Goal: Task Accomplishment & Management: Manage account settings

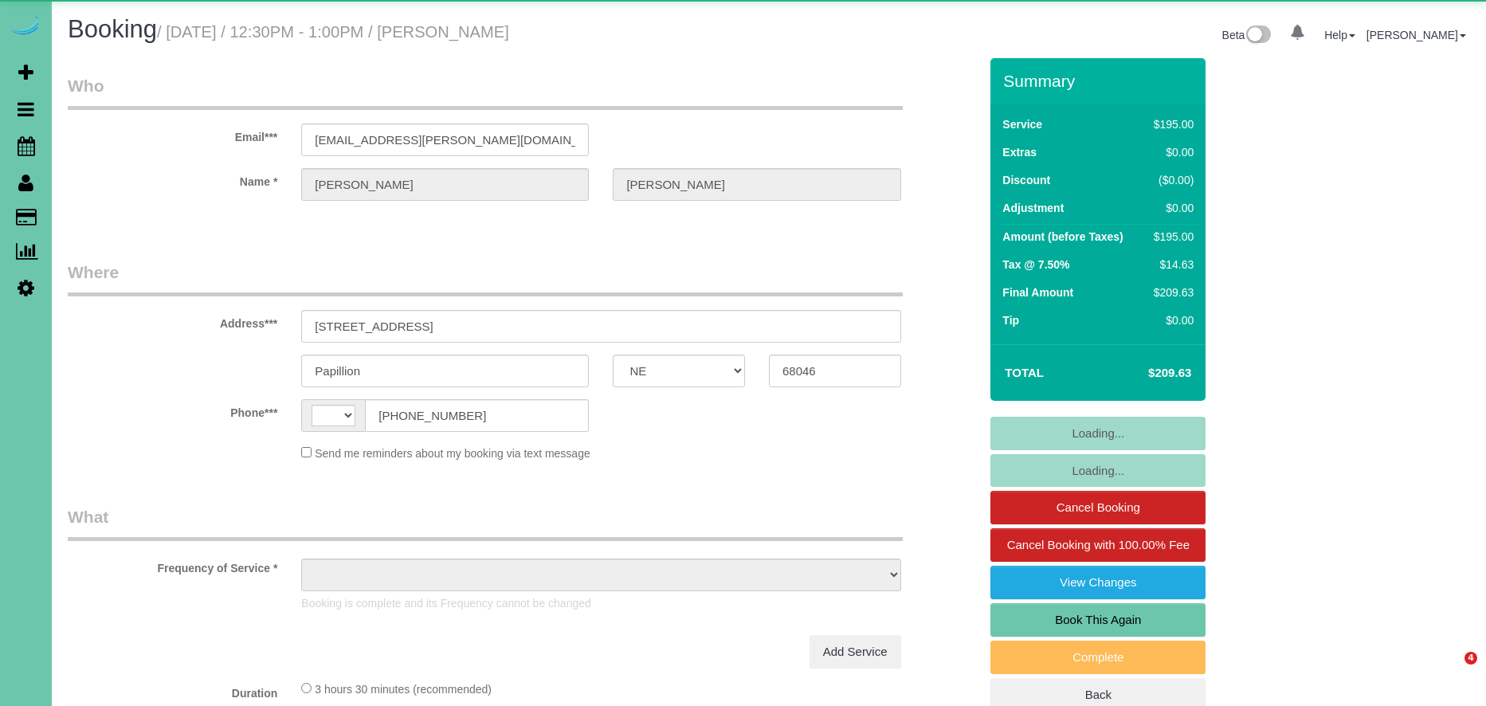
select select "NE"
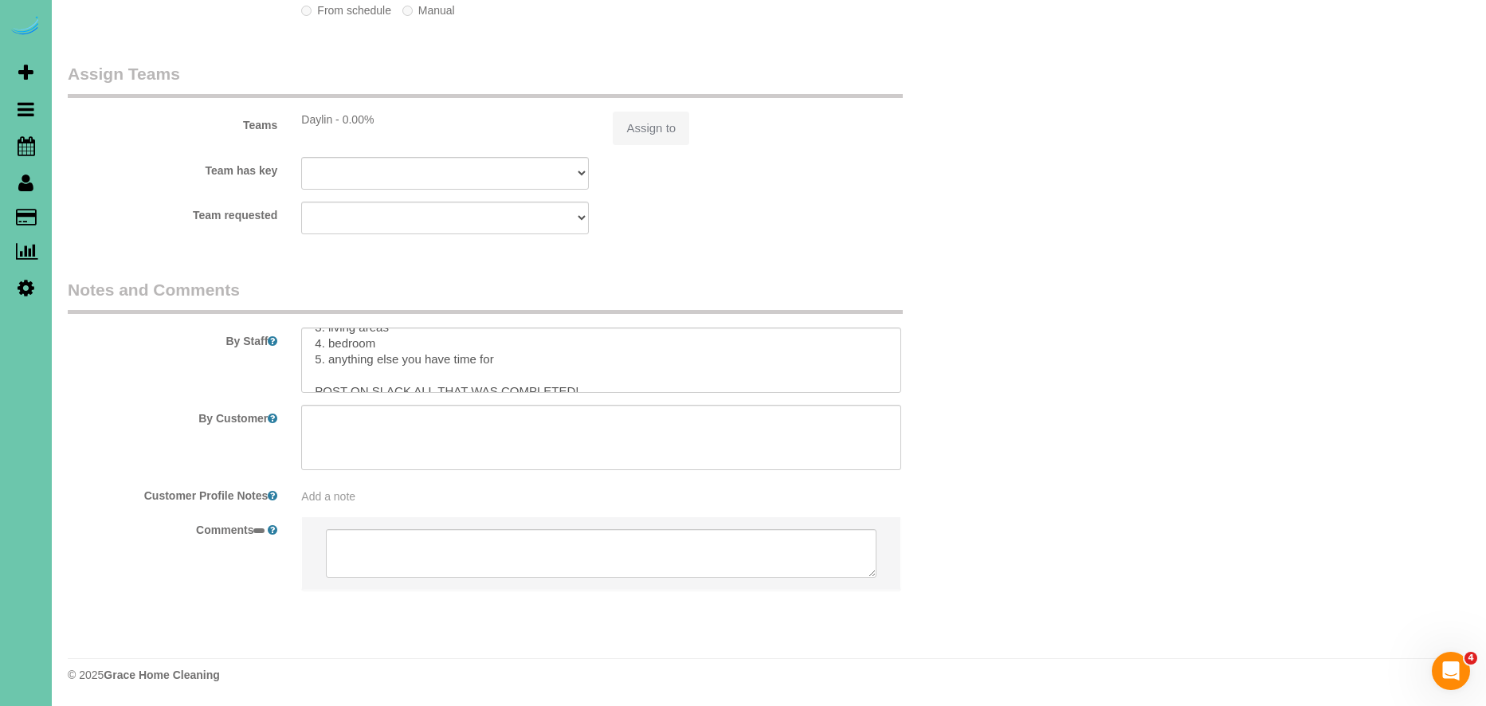
scroll to position [190, 0]
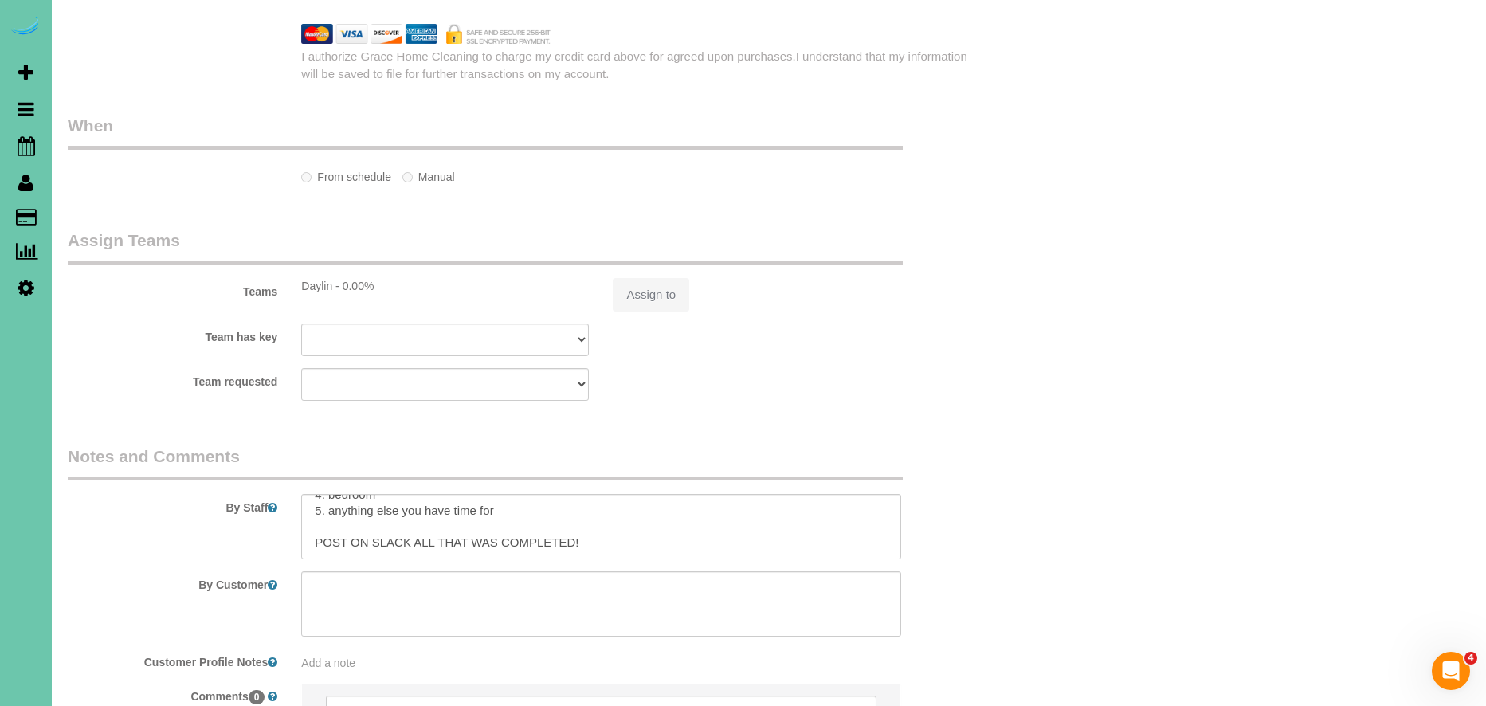
select select "string:[GEOGRAPHIC_DATA]"
select select "string:fspay-9d100836-9fc3-46f0-8078-577ee22ef532"
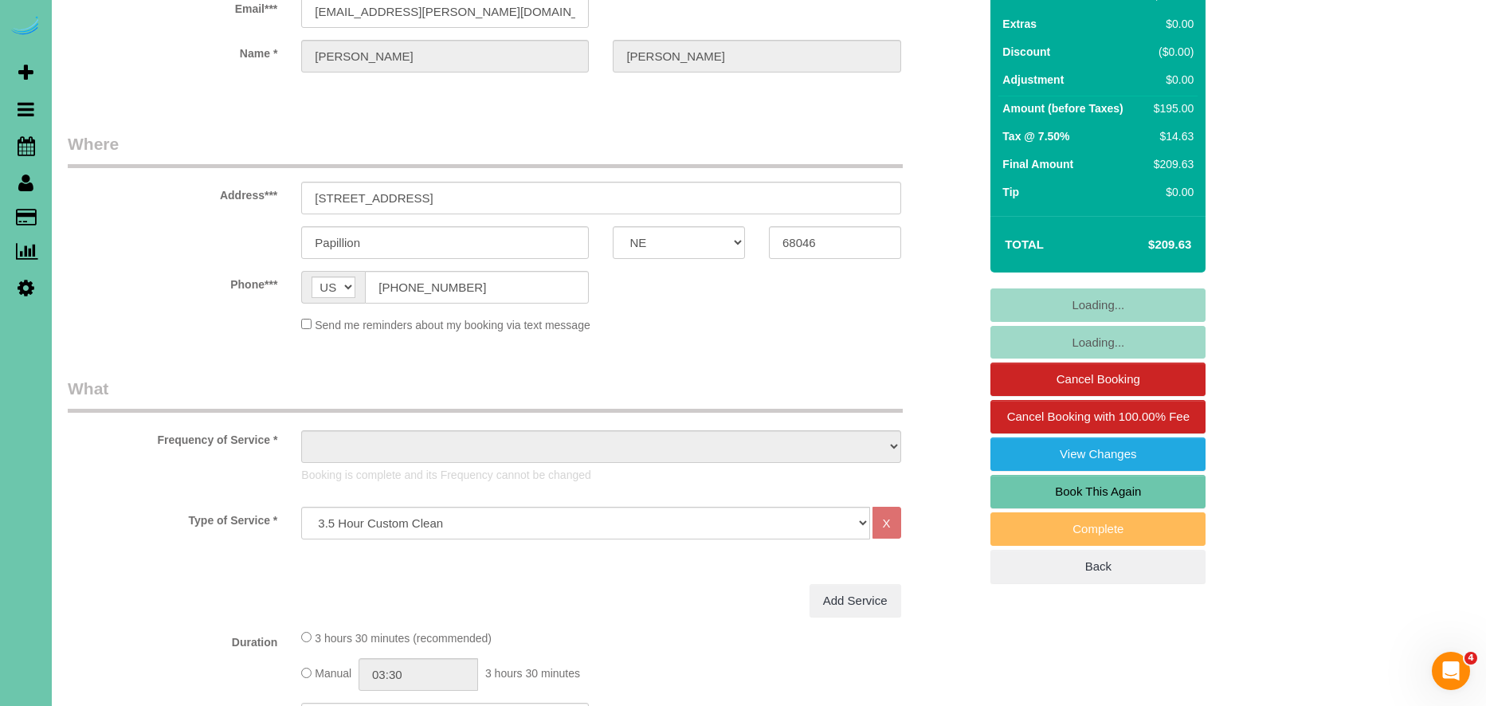
scroll to position [0, 0]
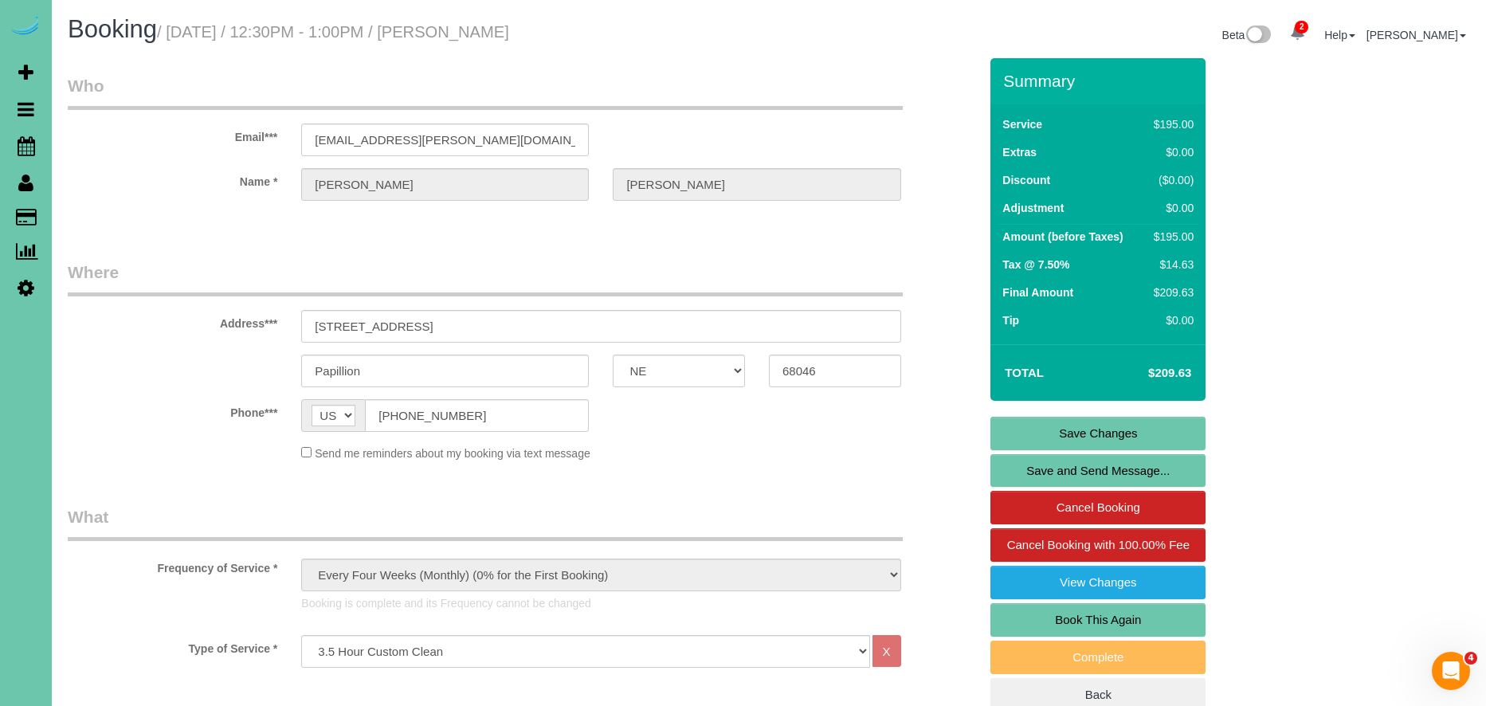
select select "object:1092"
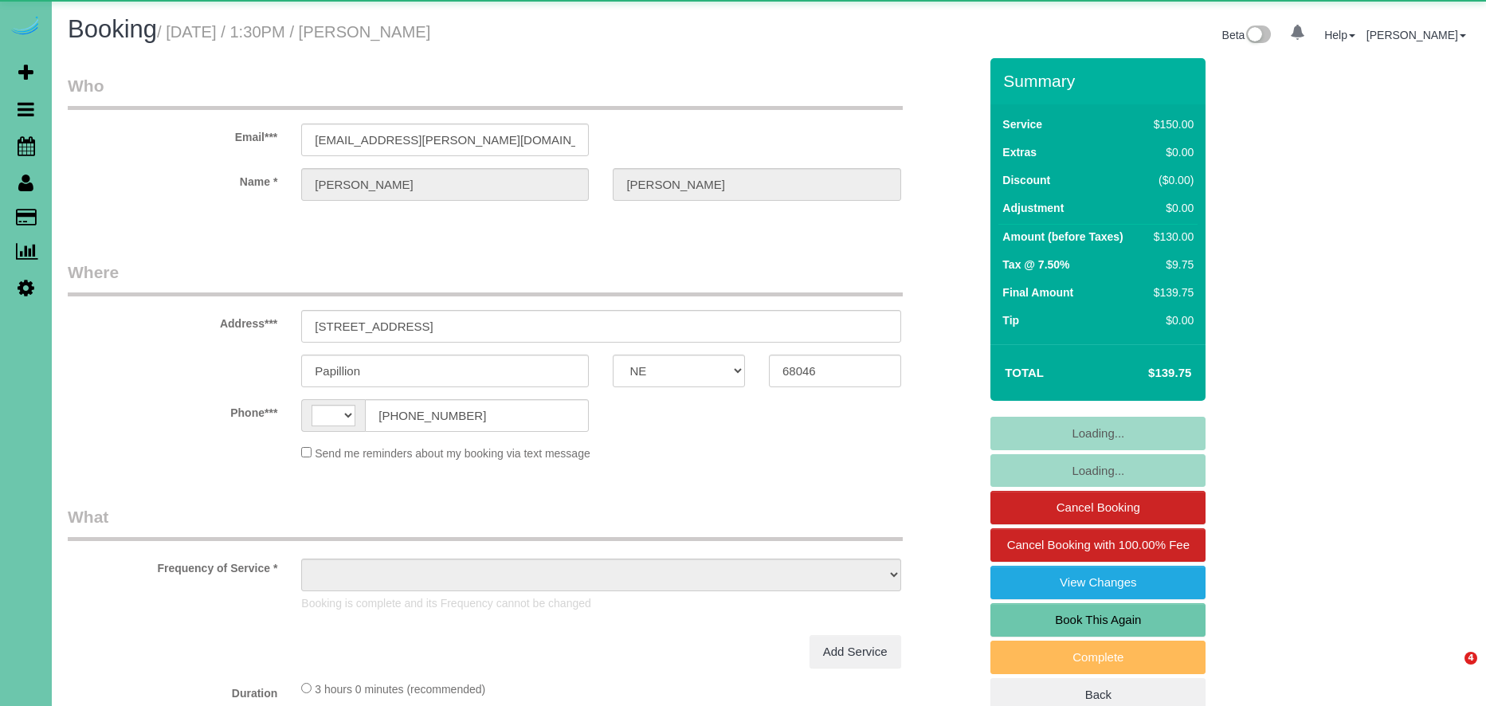
select select "NE"
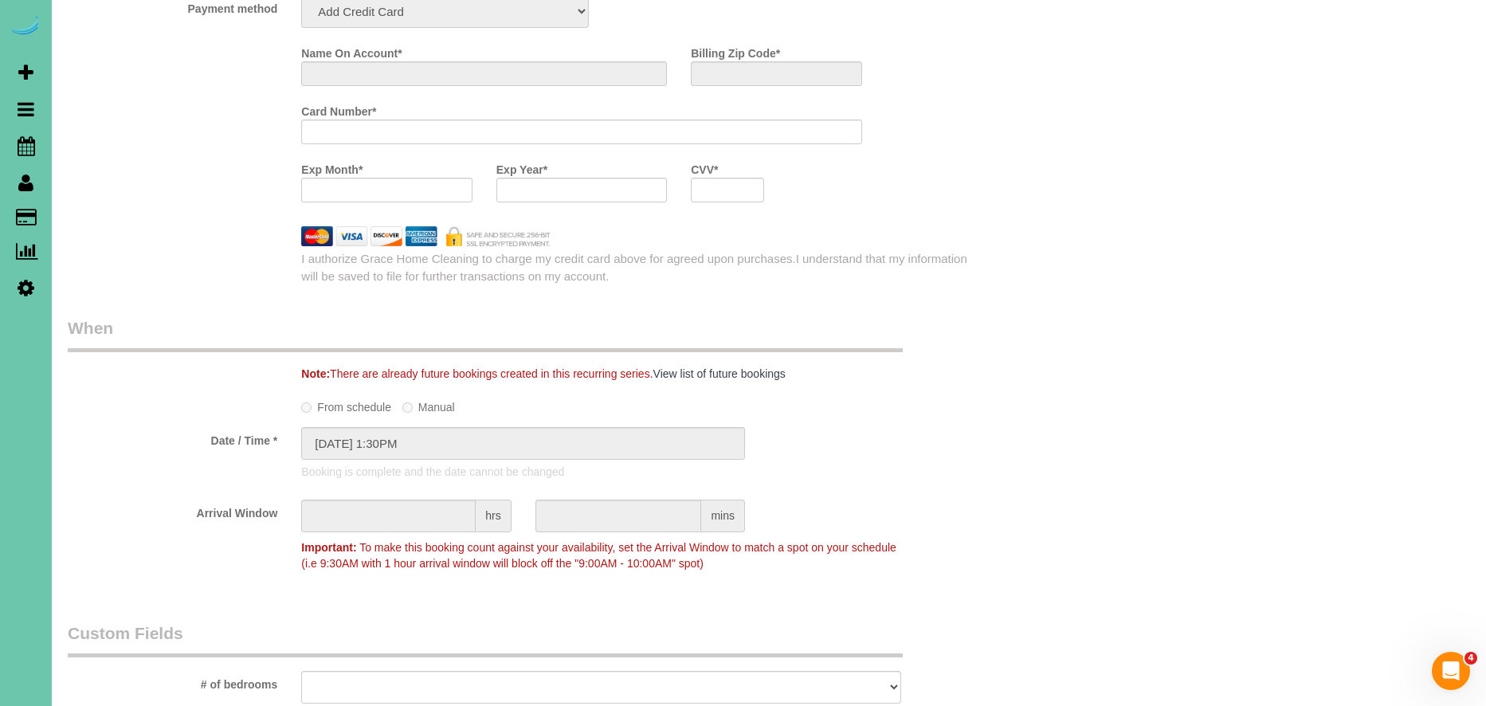
select select "string:[GEOGRAPHIC_DATA]"
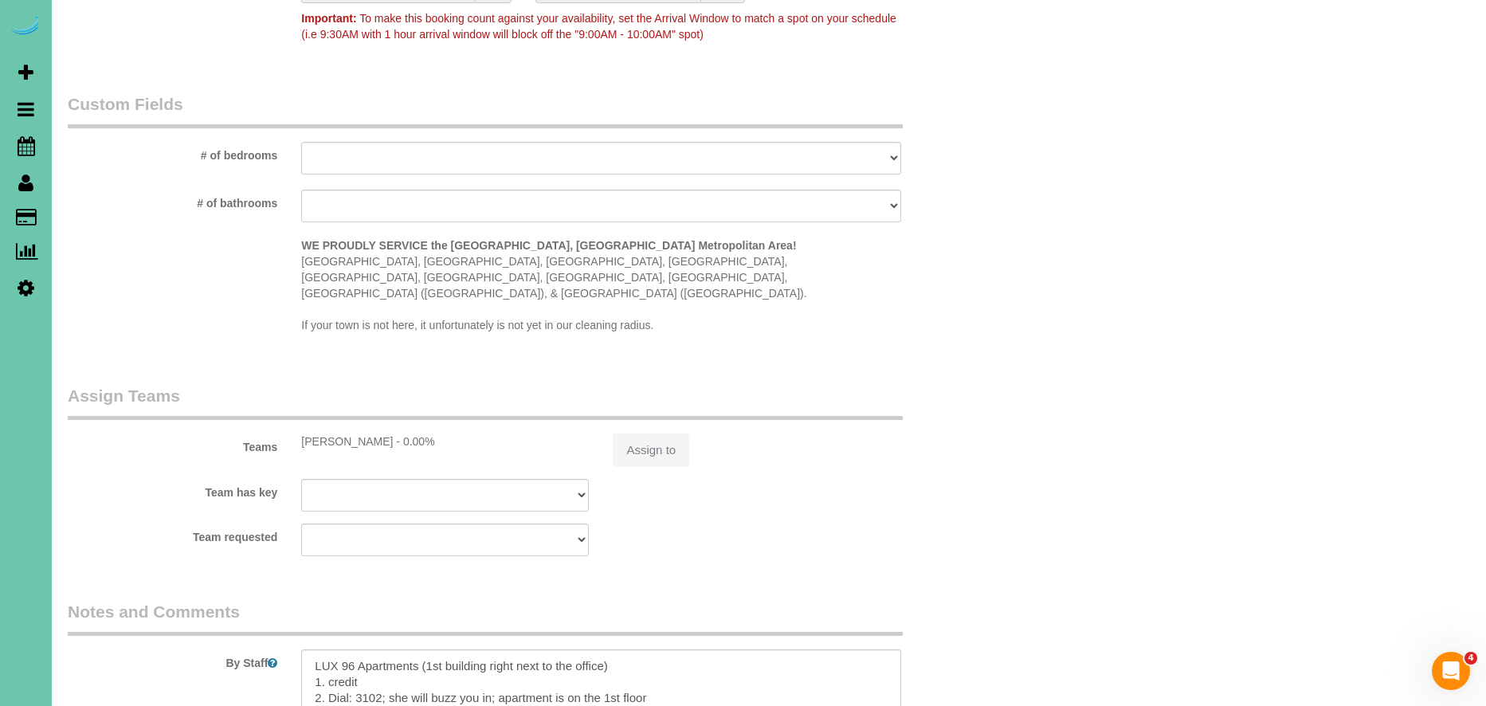
scroll to position [2047, 0]
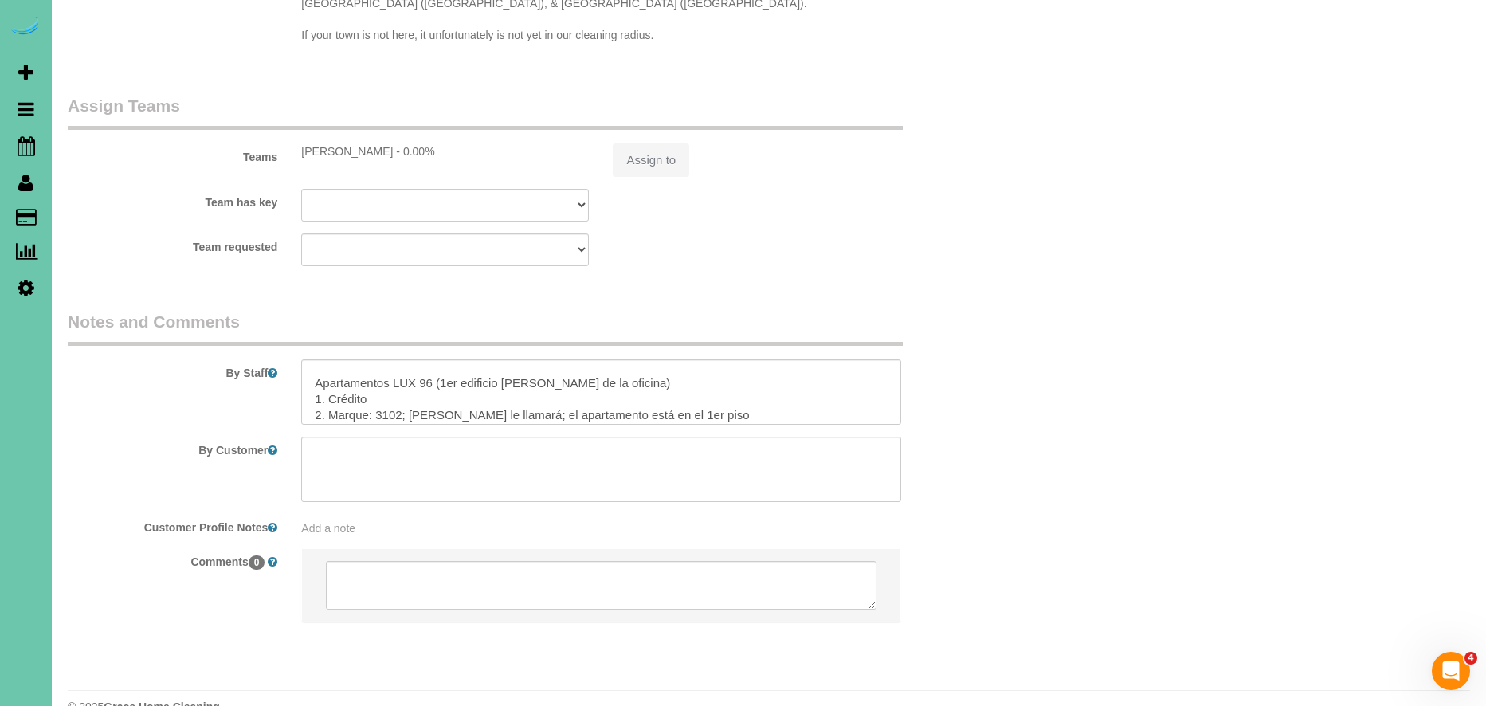
select select "object:760"
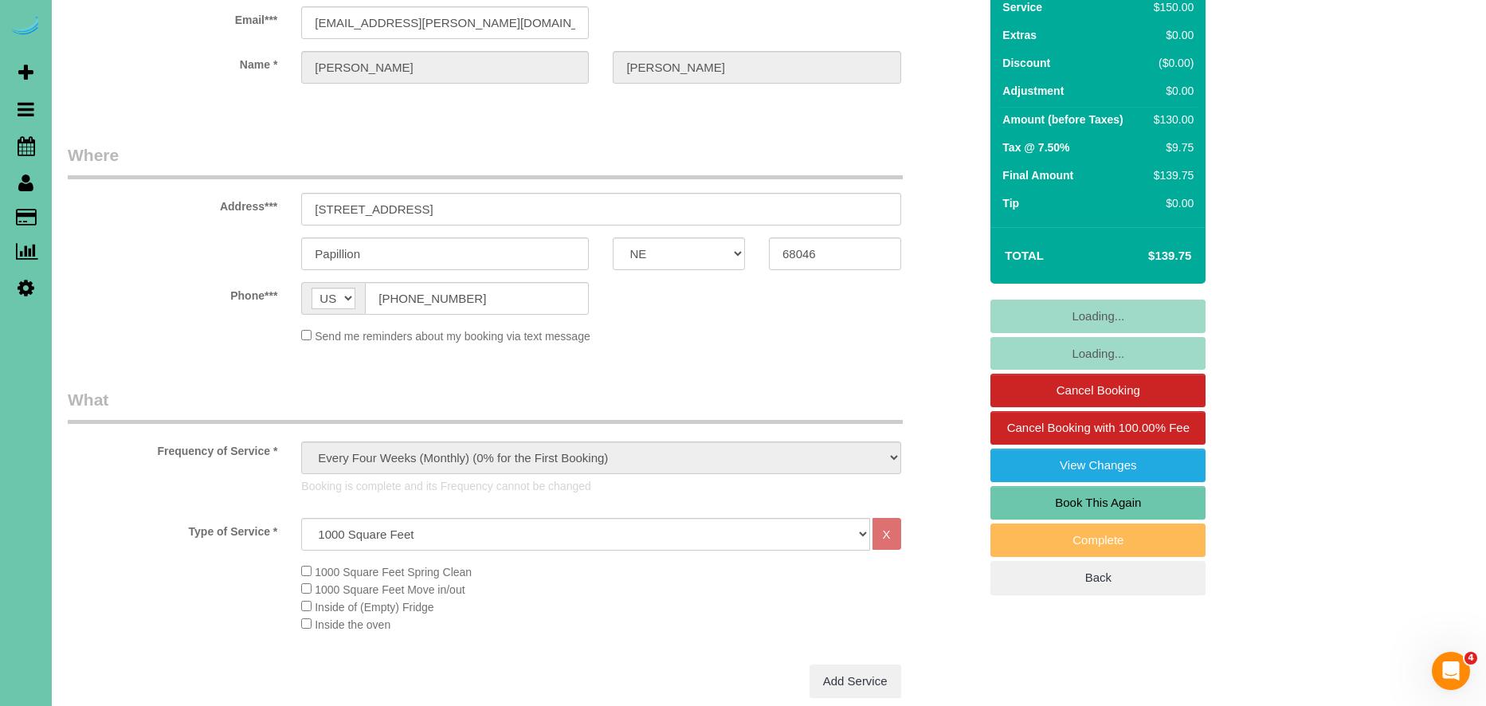
scroll to position [0, 0]
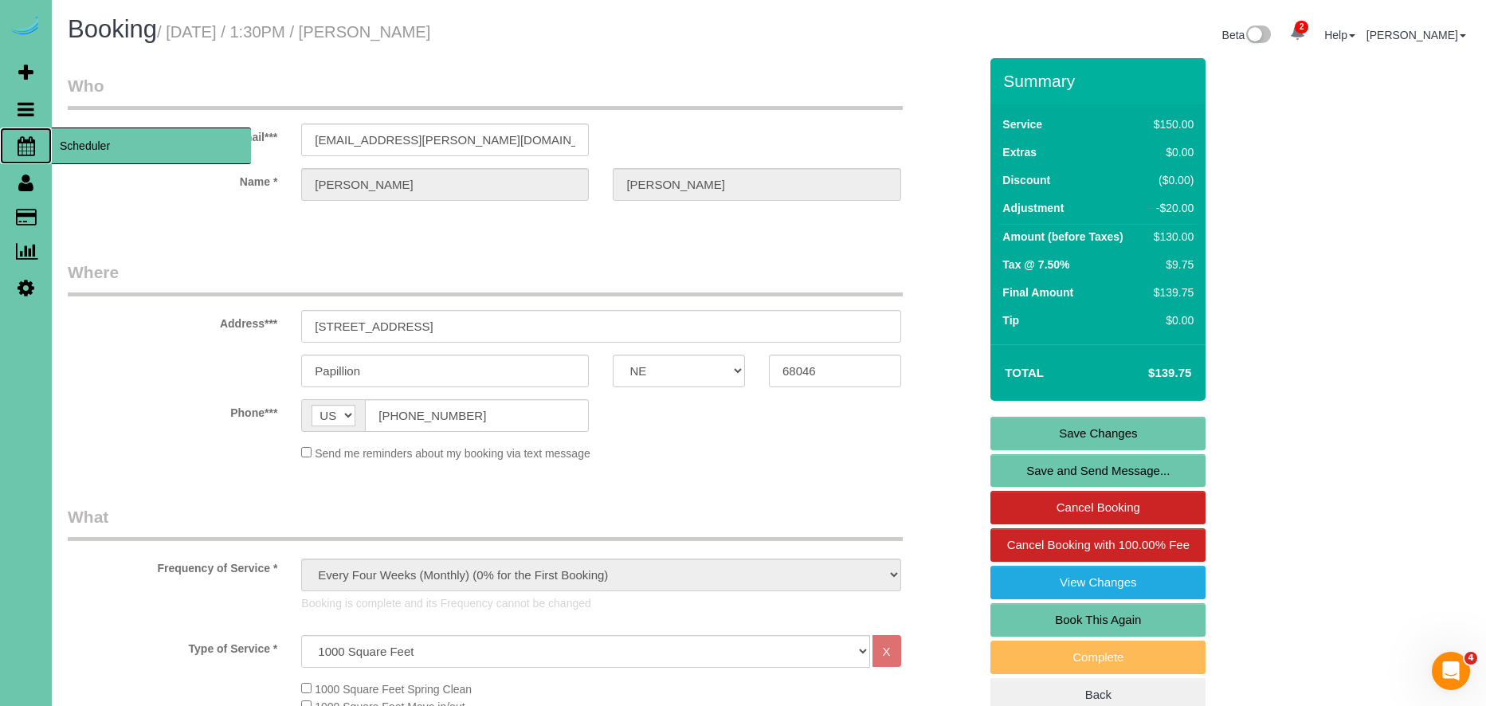
click at [74, 136] on span "Scheduler" at bounding box center [151, 145] width 199 height 37
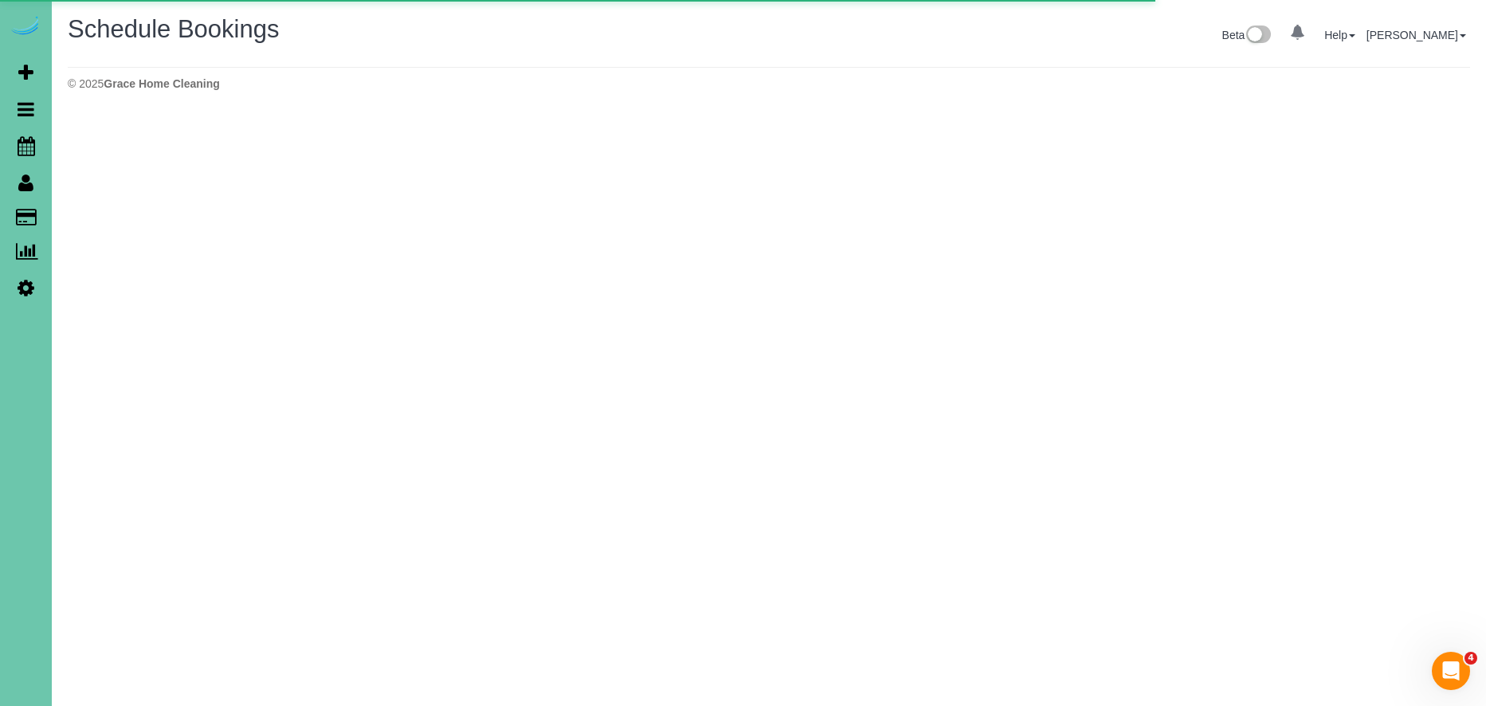
click at [1460, 53] on div "Beta 0 Your Notifications You have 0 alerts Help Help Docs Take a Tour Contact …" at bounding box center [1125, 37] width 713 height 42
